Goal: Find specific page/section: Find specific page/section

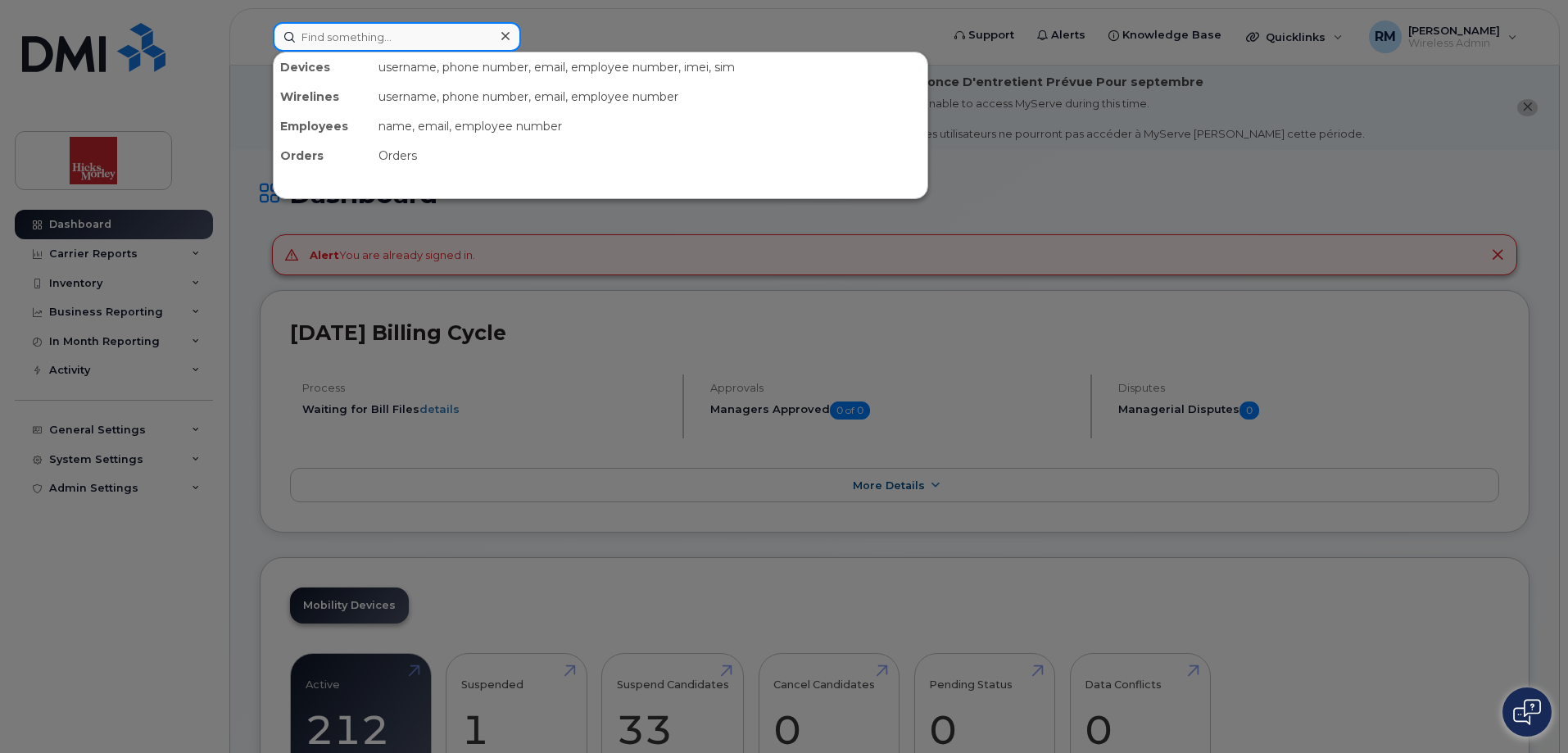
click at [391, 34] on input at bounding box center [396, 36] width 248 height 30
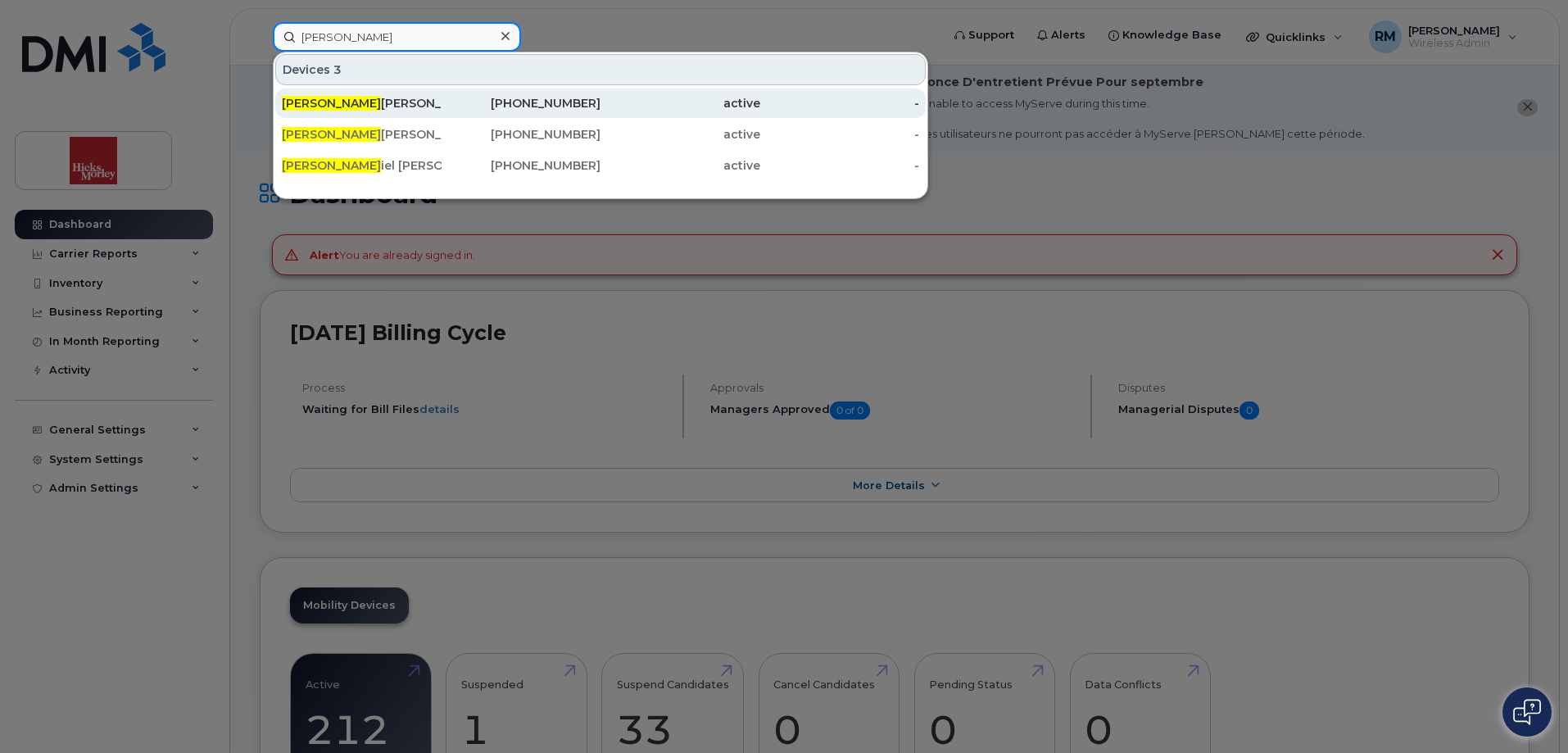
type input "dan"
click at [312, 108] on div "Dan iel Stephen" at bounding box center [362, 102] width 160 height 16
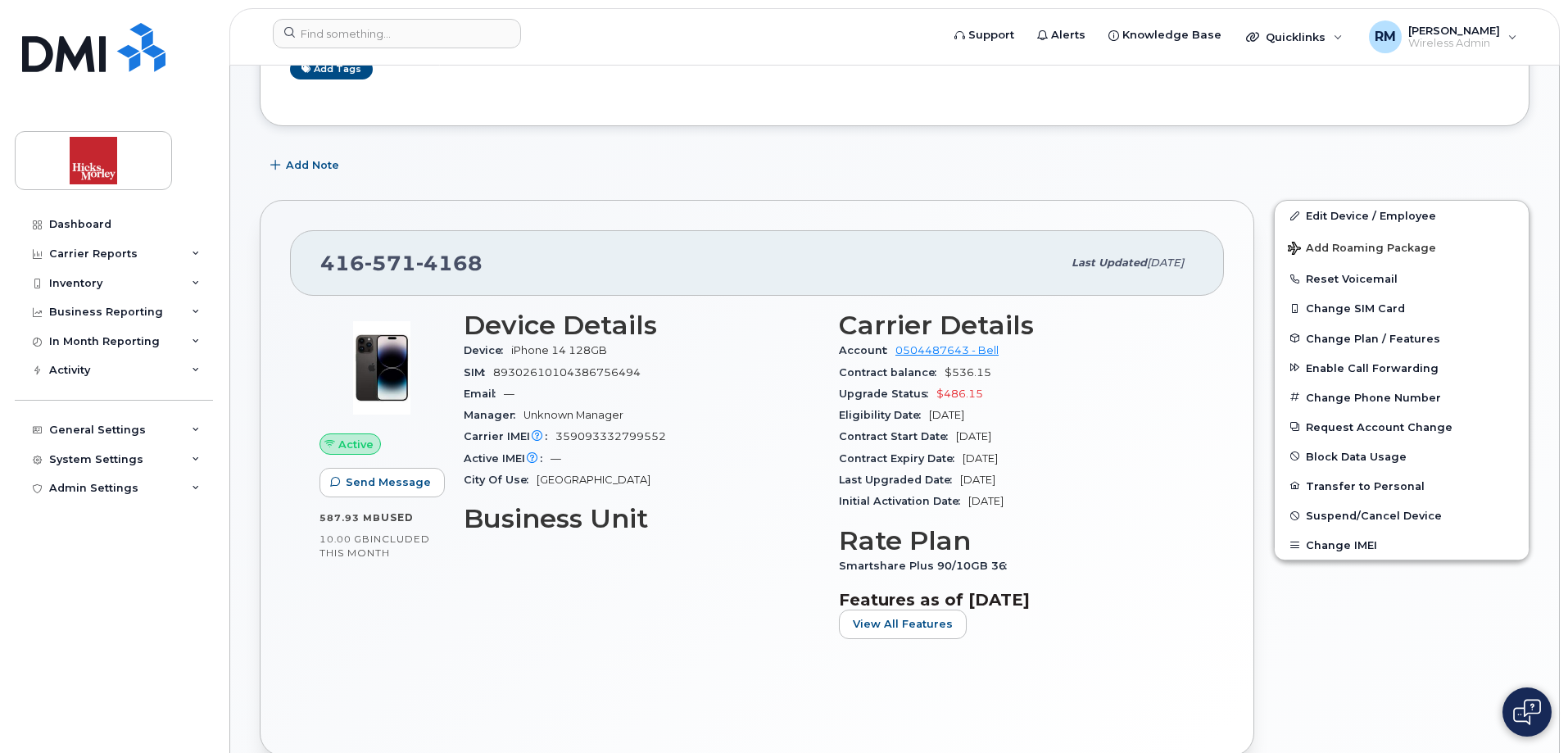
scroll to position [328, 0]
